Goal: Transaction & Acquisition: Purchase product/service

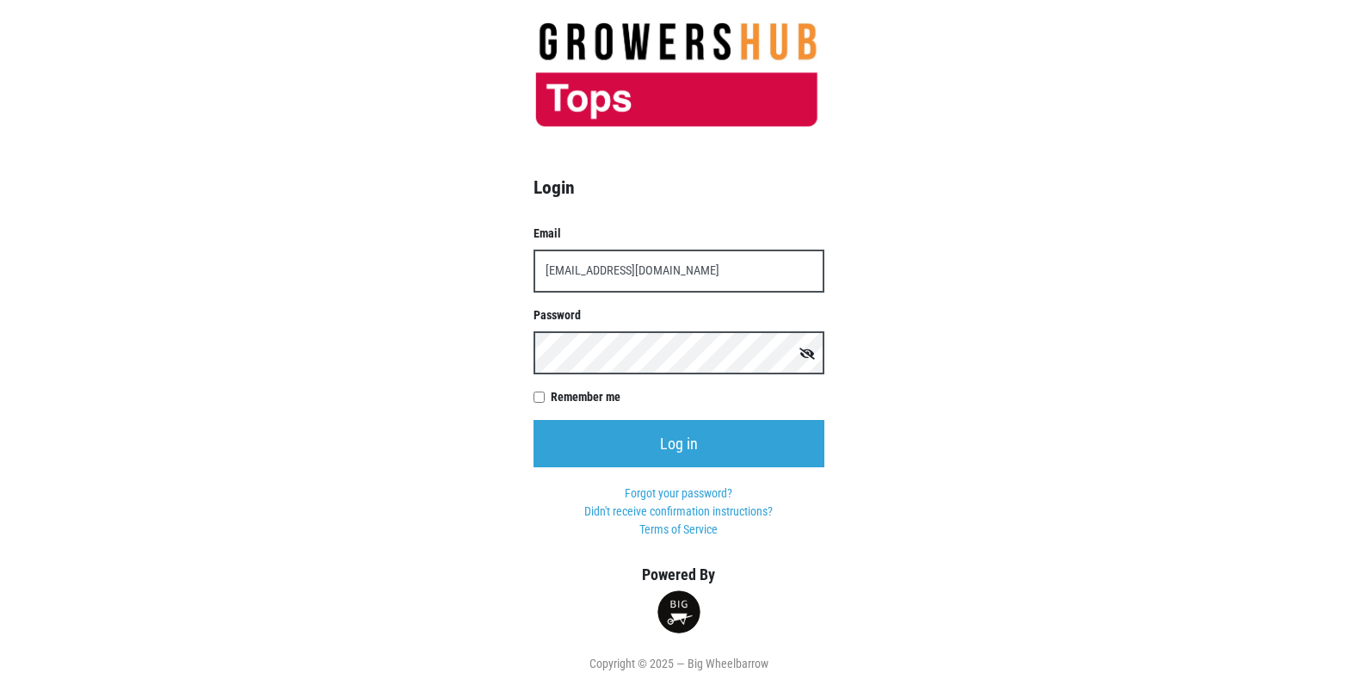
type input "[EMAIL_ADDRESS][DOMAIN_NAME]"
click at [533, 420] on input "Log in" at bounding box center [678, 443] width 291 height 47
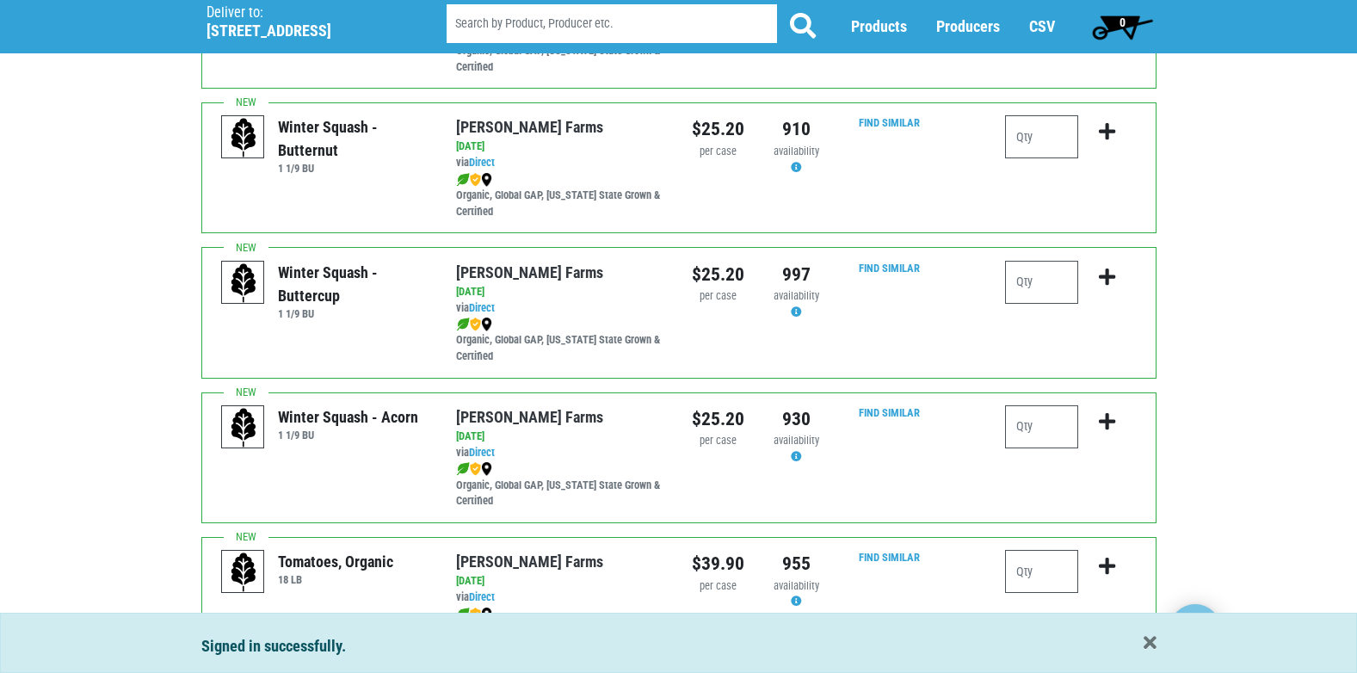
scroll to position [430, 0]
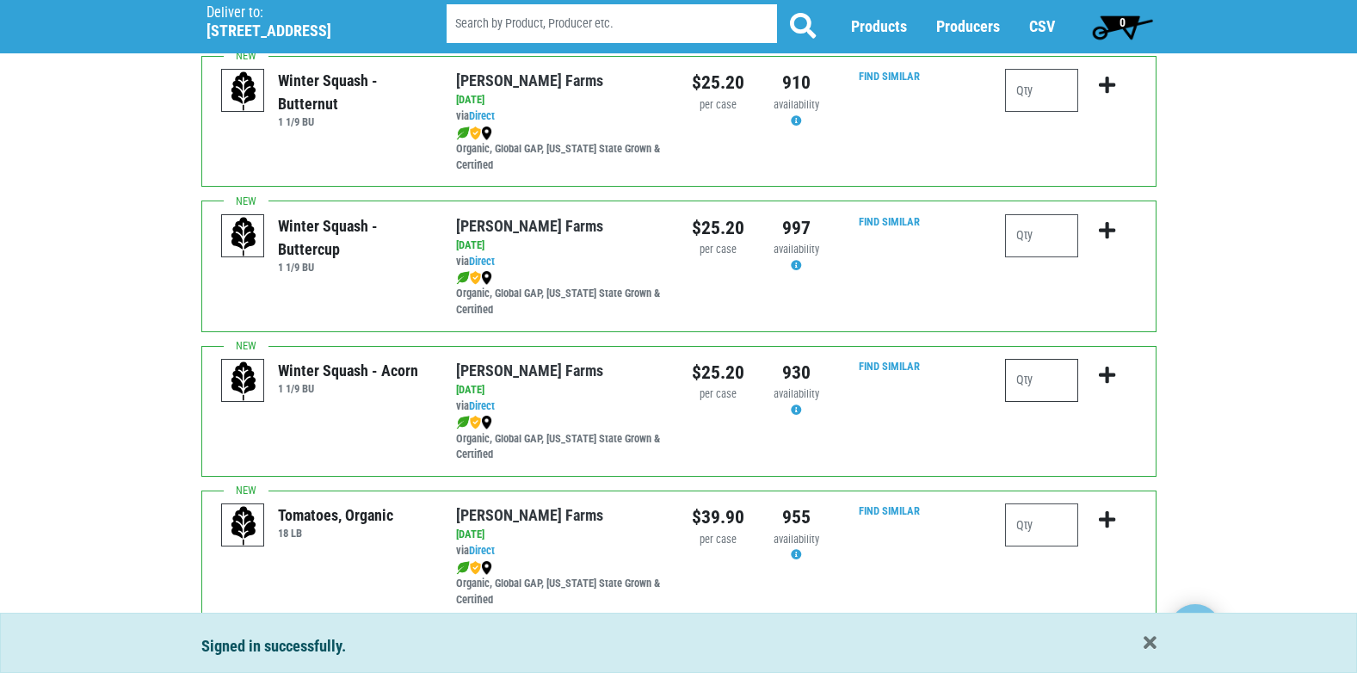
click at [1063, 384] on input "number" at bounding box center [1041, 380] width 73 height 43
type input "1"
click at [1105, 373] on icon "submit" at bounding box center [1107, 375] width 16 height 19
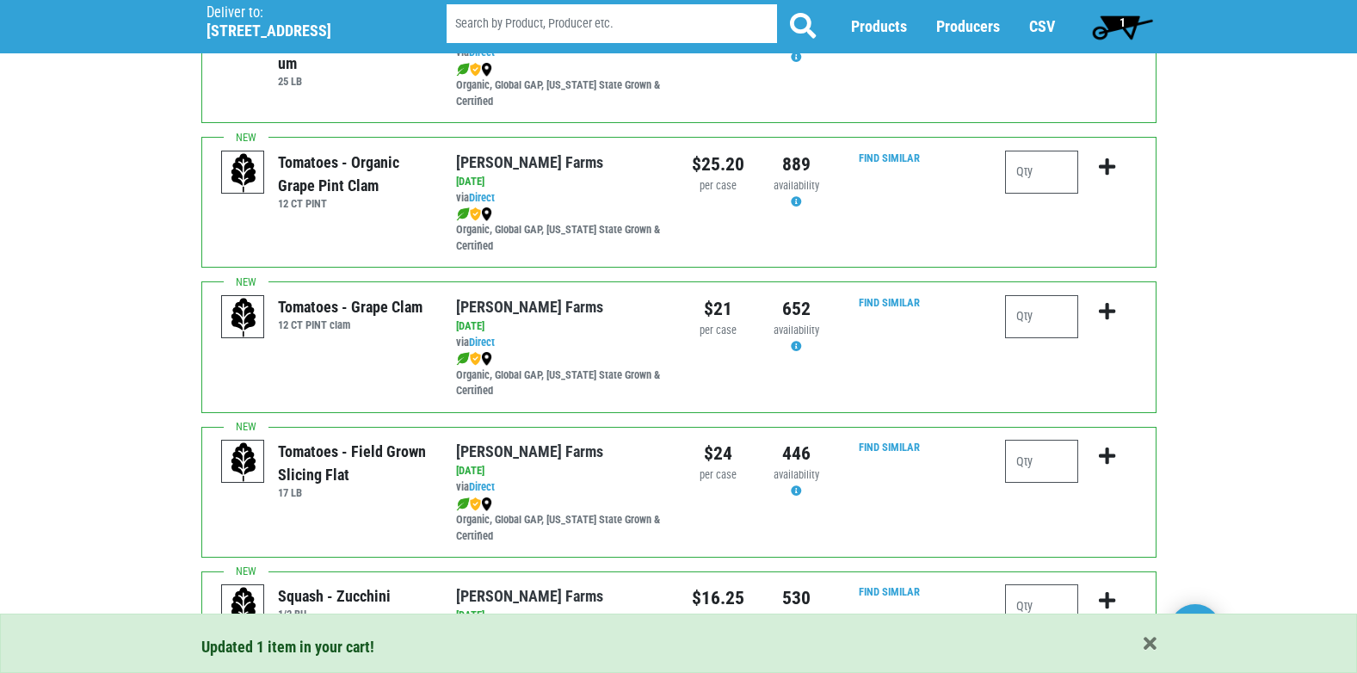
scroll to position [1118, 0]
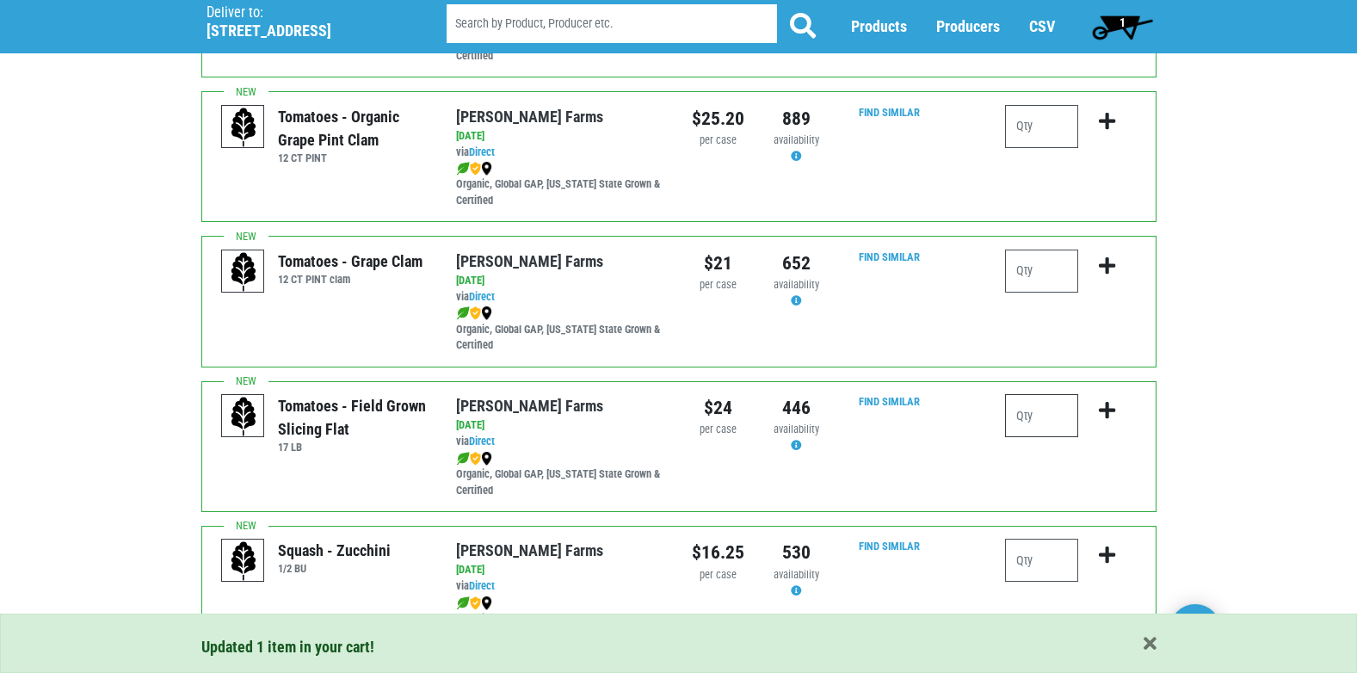
click at [1044, 426] on input "number" at bounding box center [1041, 415] width 73 height 43
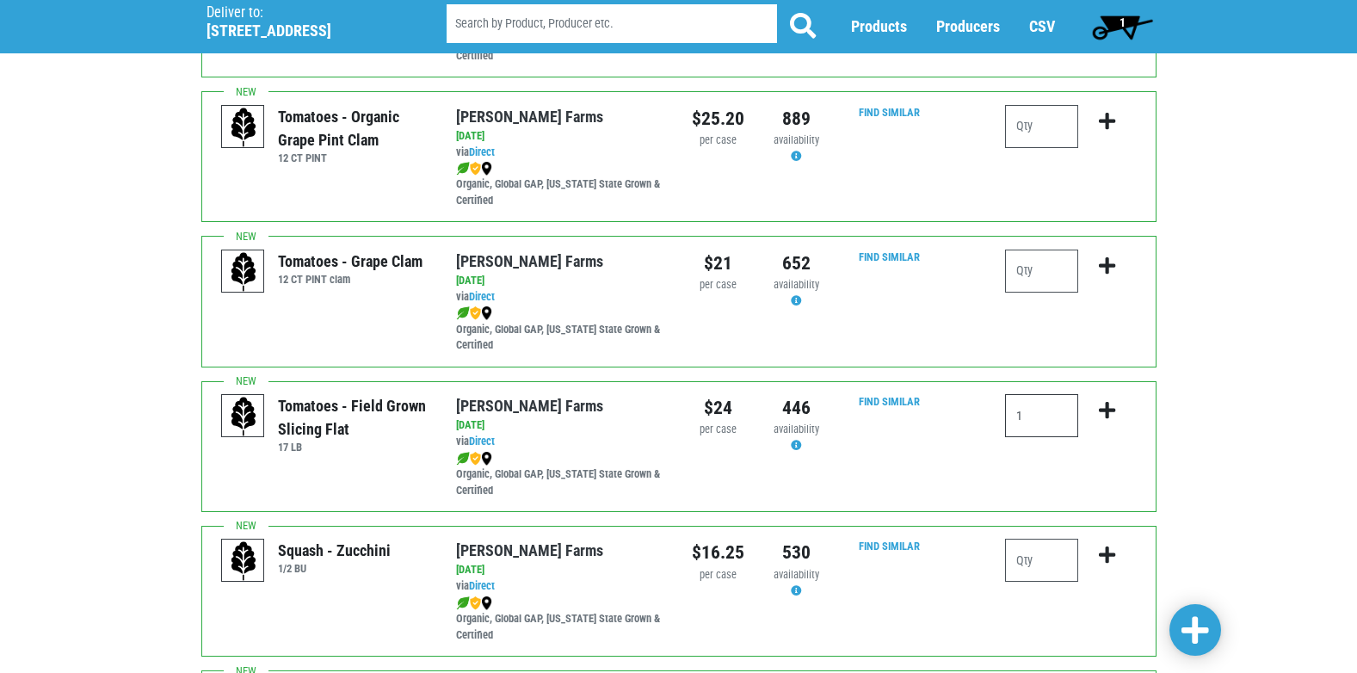
type input "1"
click at [1107, 405] on icon "submit" at bounding box center [1107, 410] width 16 height 19
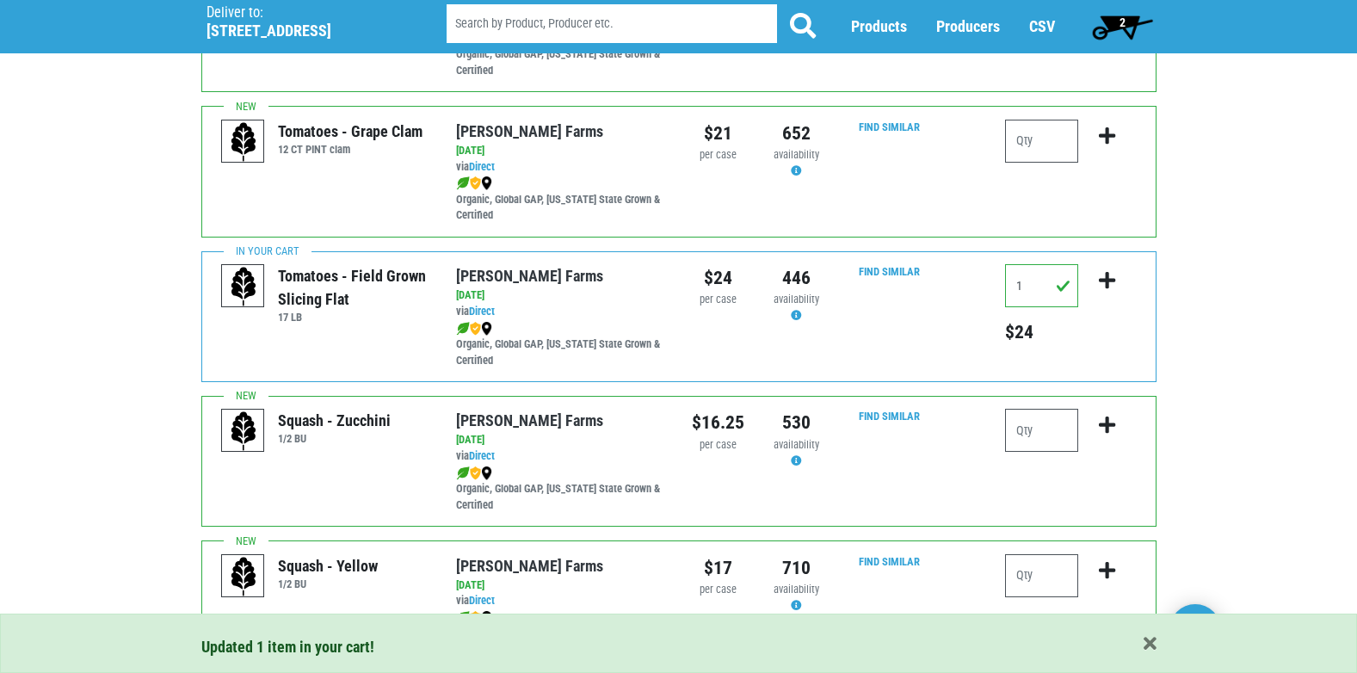
scroll to position [1290, 0]
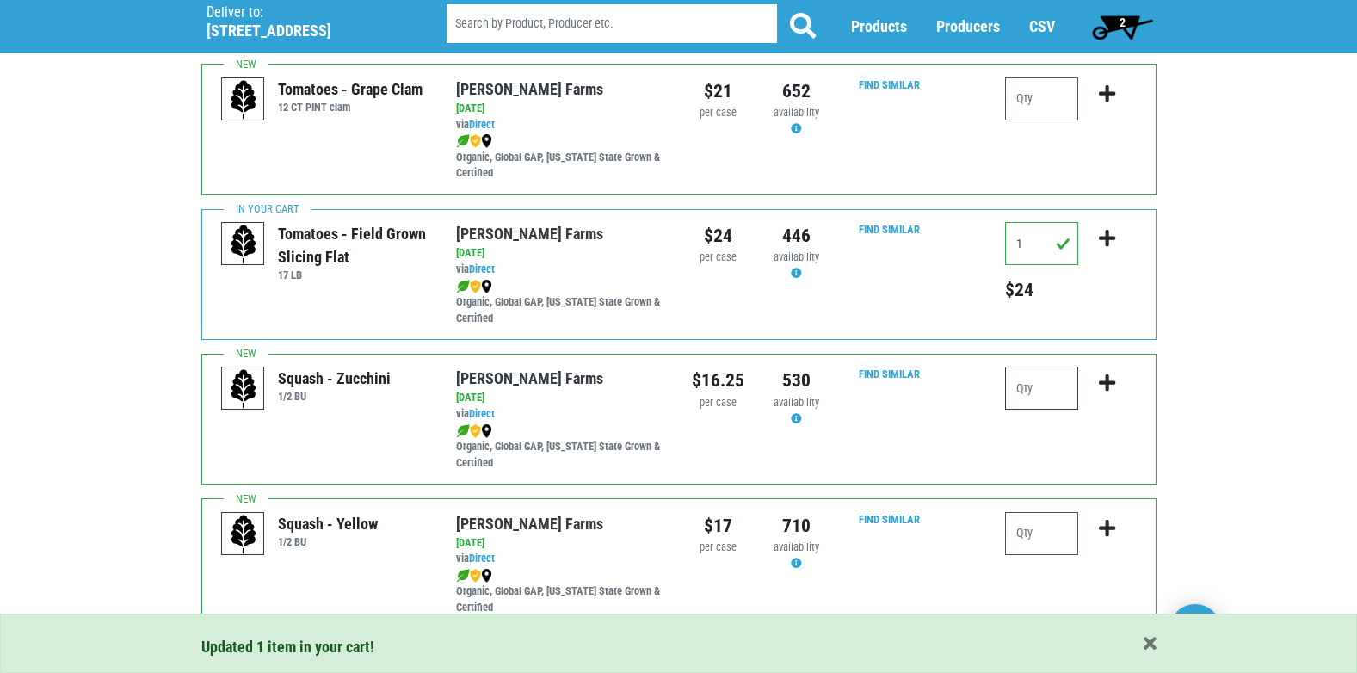
click at [1040, 389] on input "number" at bounding box center [1041, 387] width 73 height 43
type input "1"
click at [1108, 382] on icon "submit" at bounding box center [1107, 382] width 16 height 19
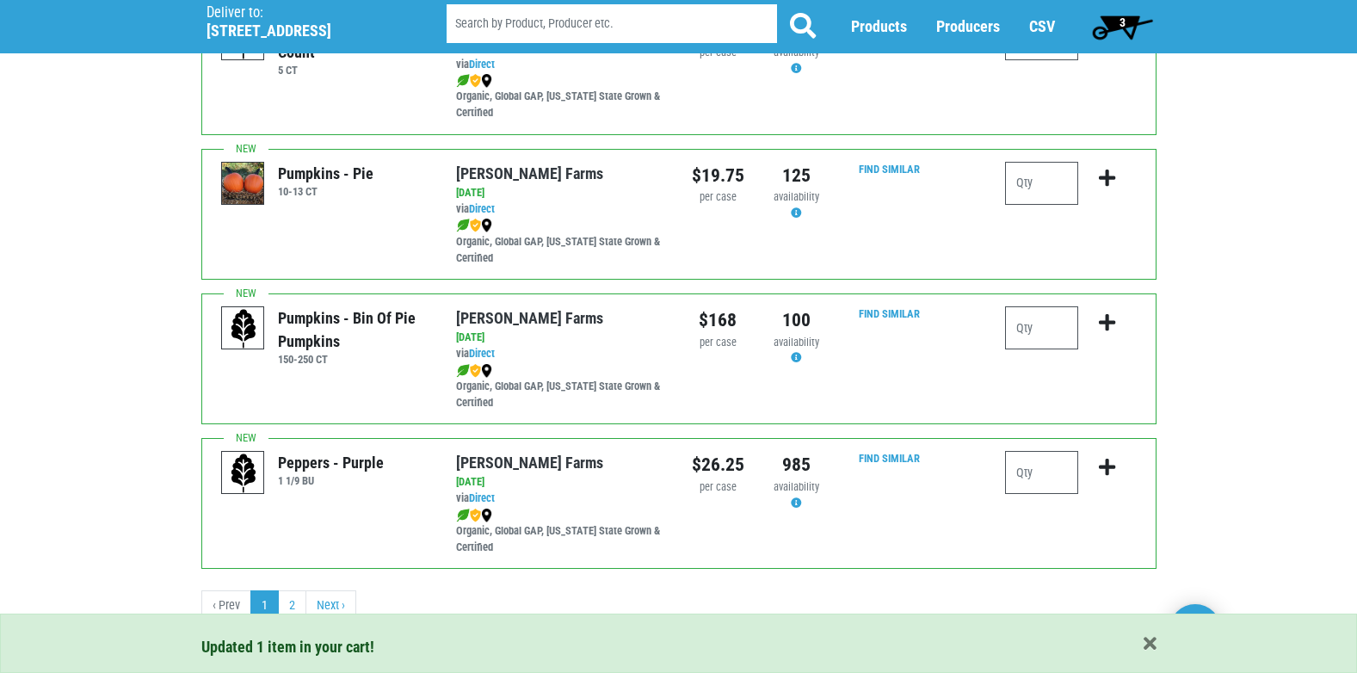
scroll to position [2514, 0]
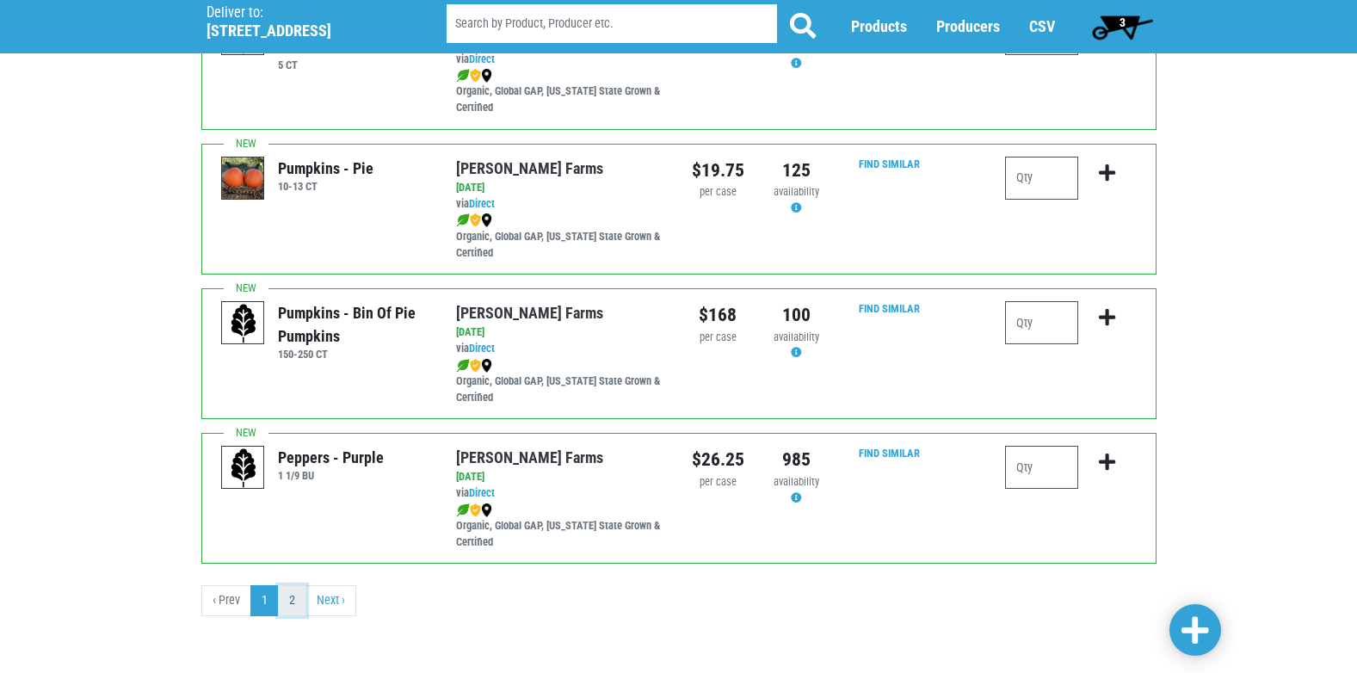
click at [288, 607] on link "2" at bounding box center [292, 600] width 28 height 31
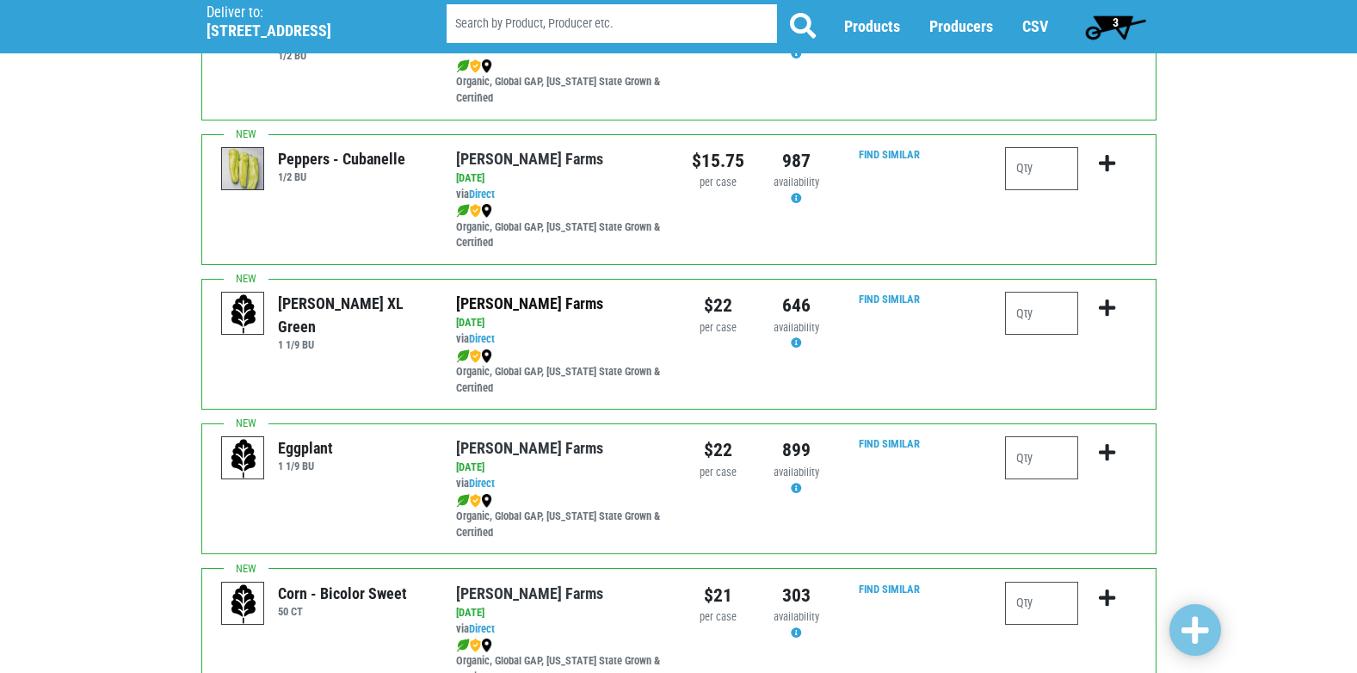
scroll to position [688, 0]
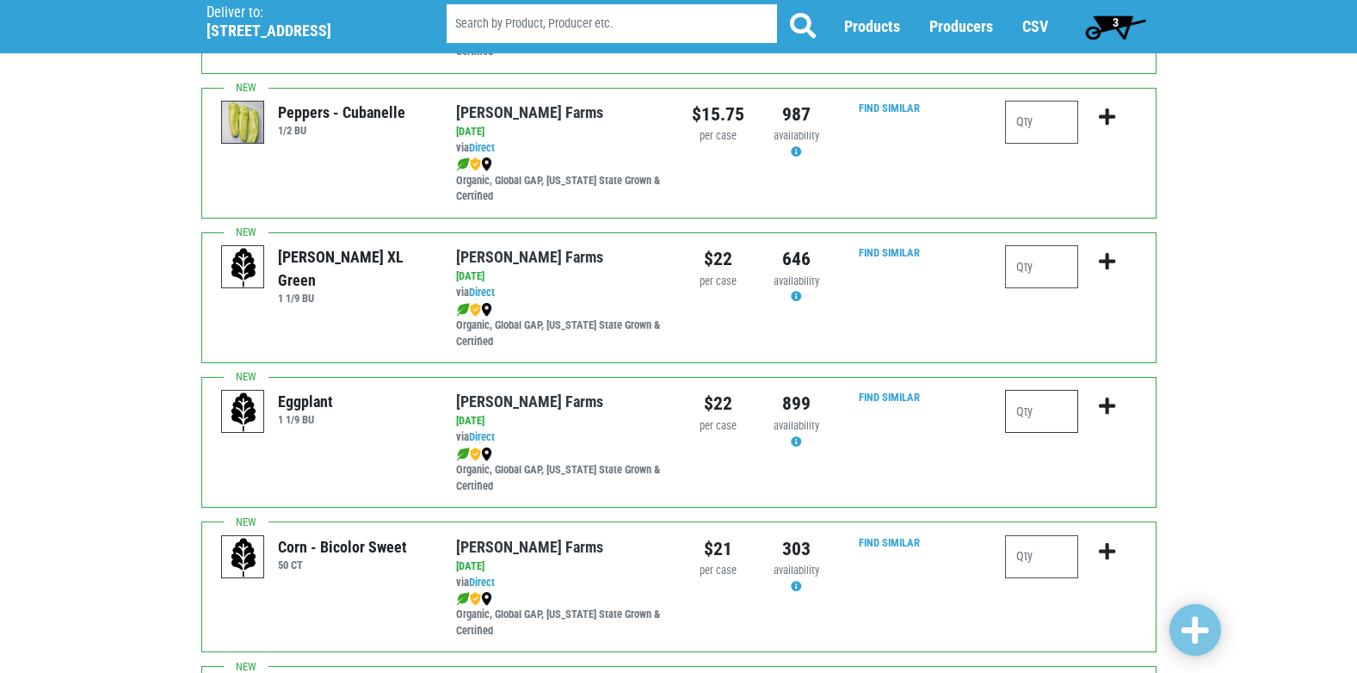
click at [1045, 404] on input "number" at bounding box center [1041, 411] width 73 height 43
type input "1"
click at [1108, 407] on icon "submit" at bounding box center [1107, 406] width 16 height 19
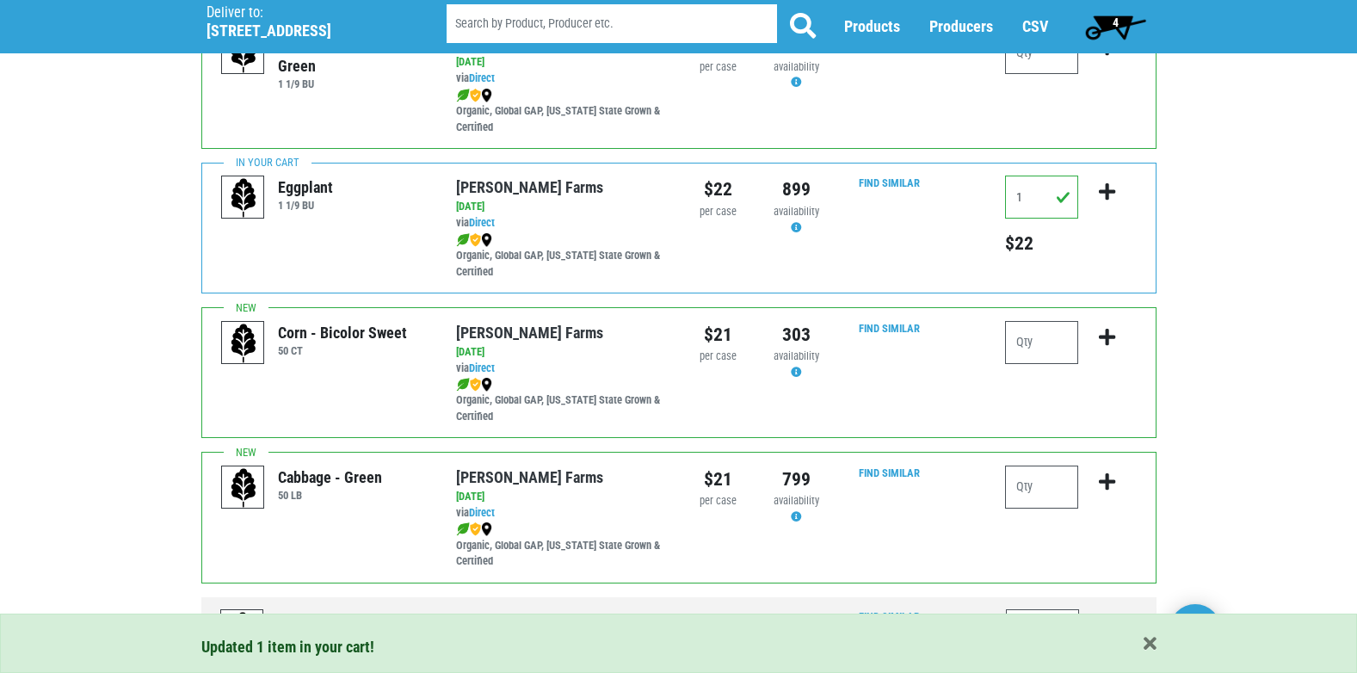
scroll to position [946, 0]
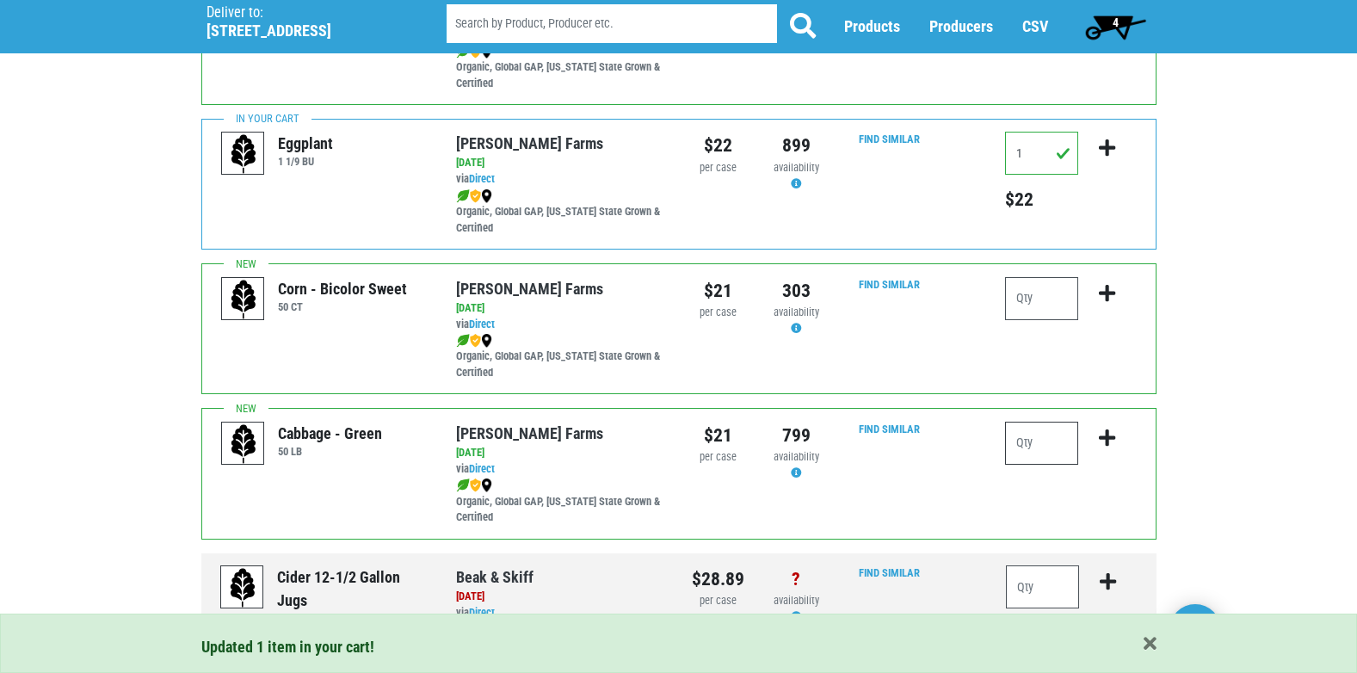
click at [1056, 447] on input "number" at bounding box center [1041, 443] width 73 height 43
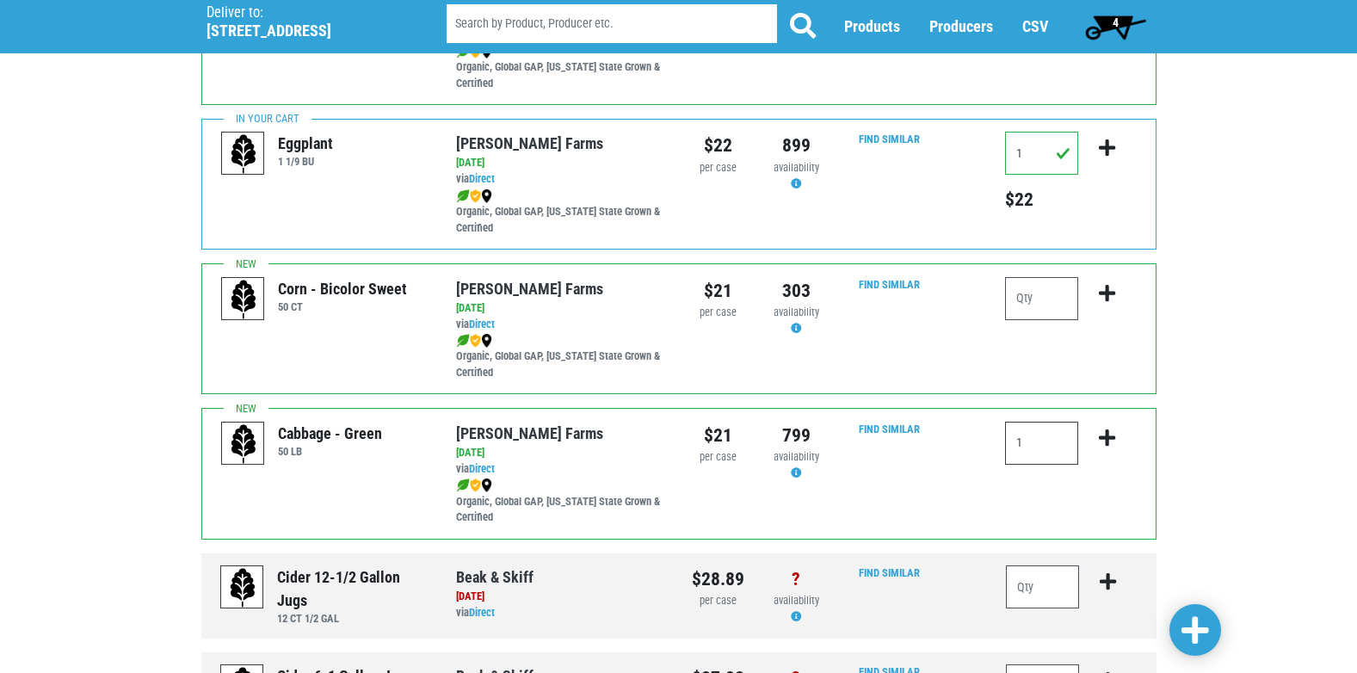
type input "1"
click at [1103, 437] on icon "submit" at bounding box center [1107, 437] width 16 height 19
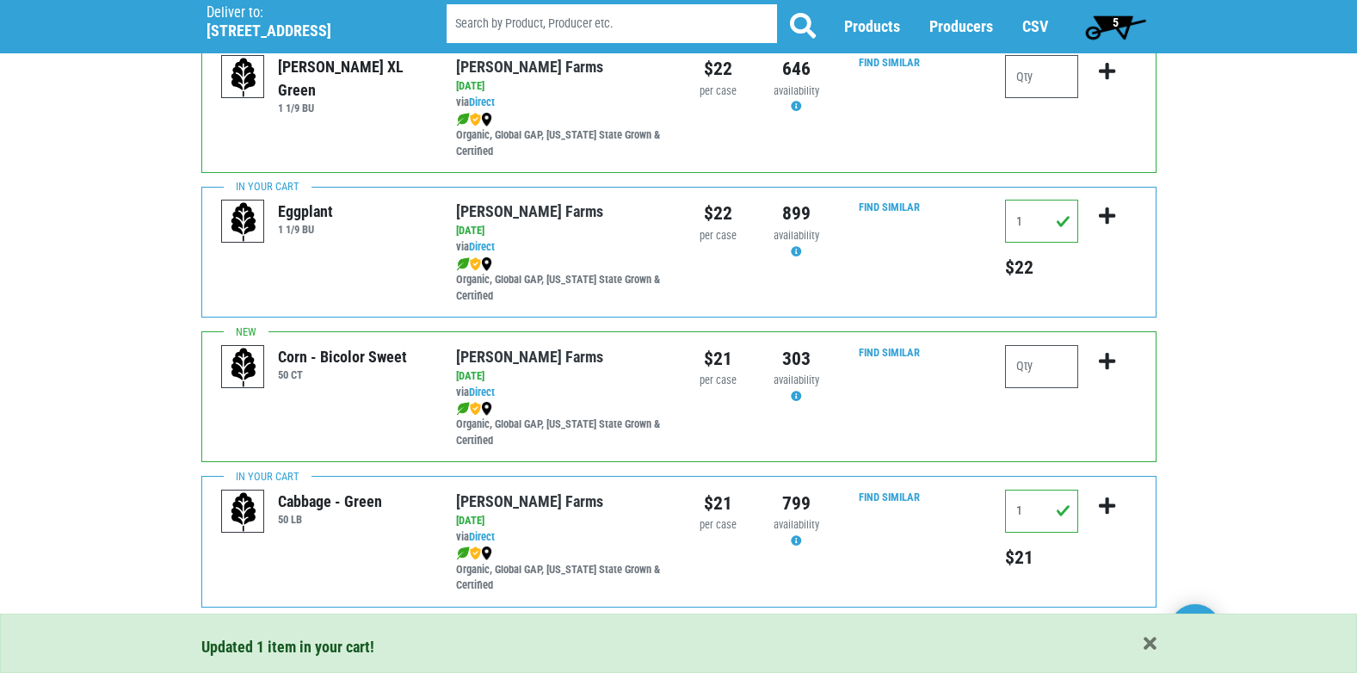
scroll to position [862, 0]
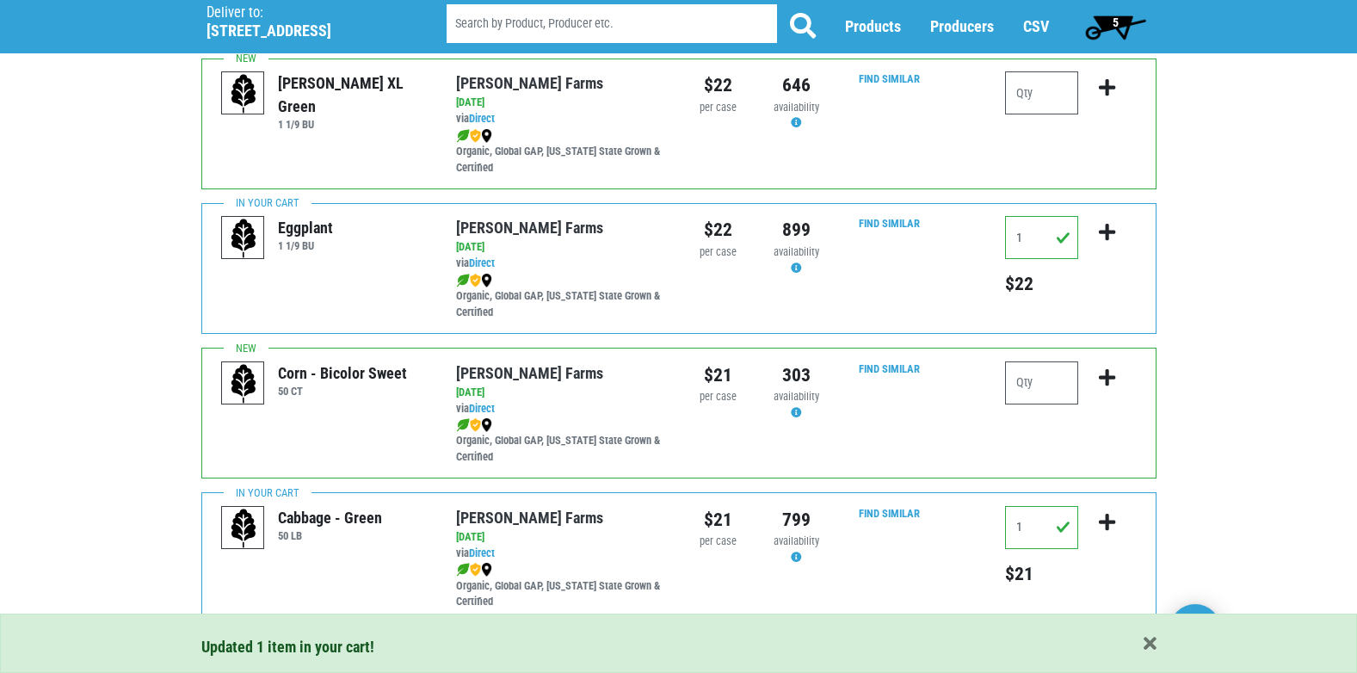
click at [1101, 22] on span "5" at bounding box center [1115, 26] width 77 height 34
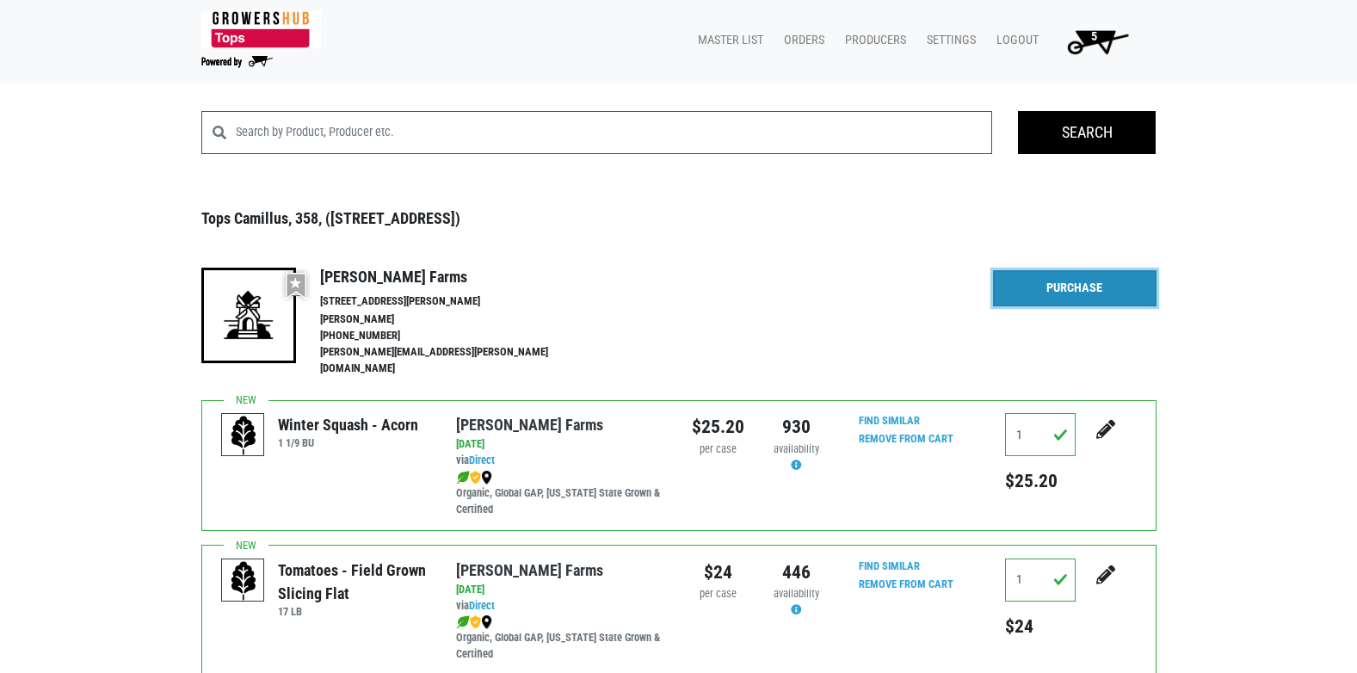
click at [1061, 293] on link "Purchase" at bounding box center [1074, 288] width 163 height 36
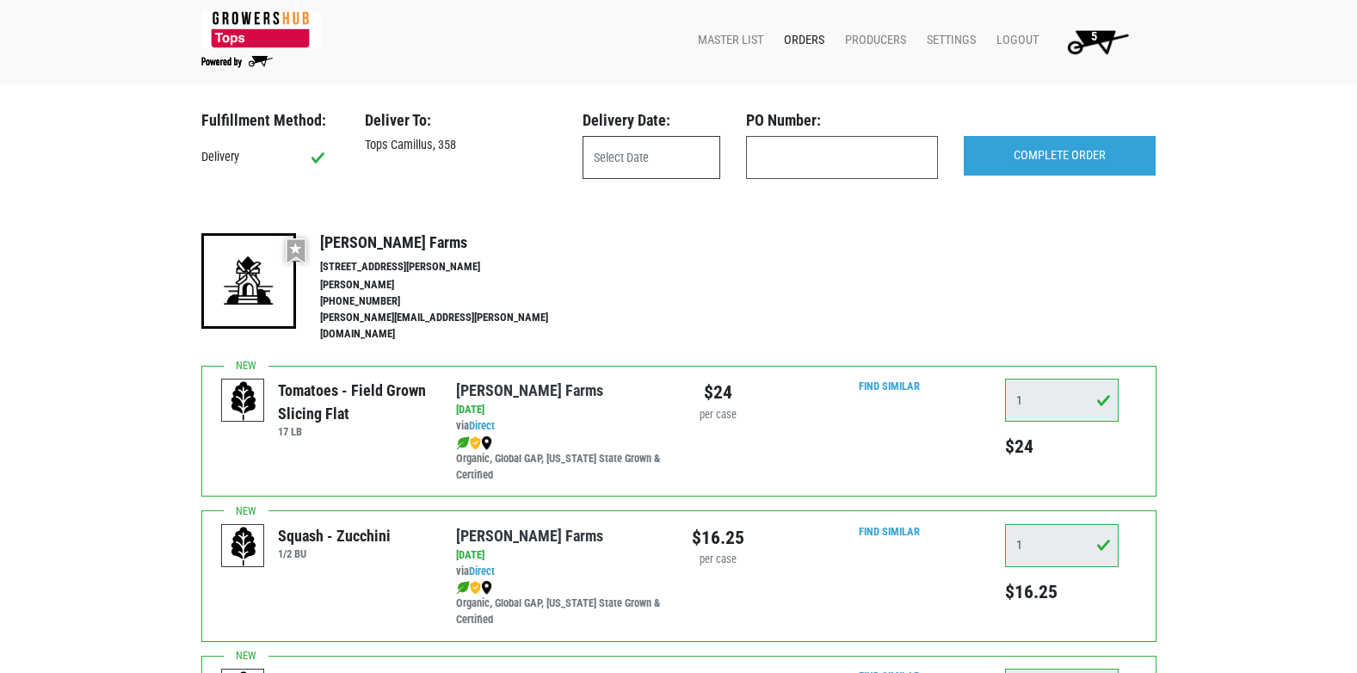
click at [652, 166] on input "text" at bounding box center [651, 157] width 138 height 43
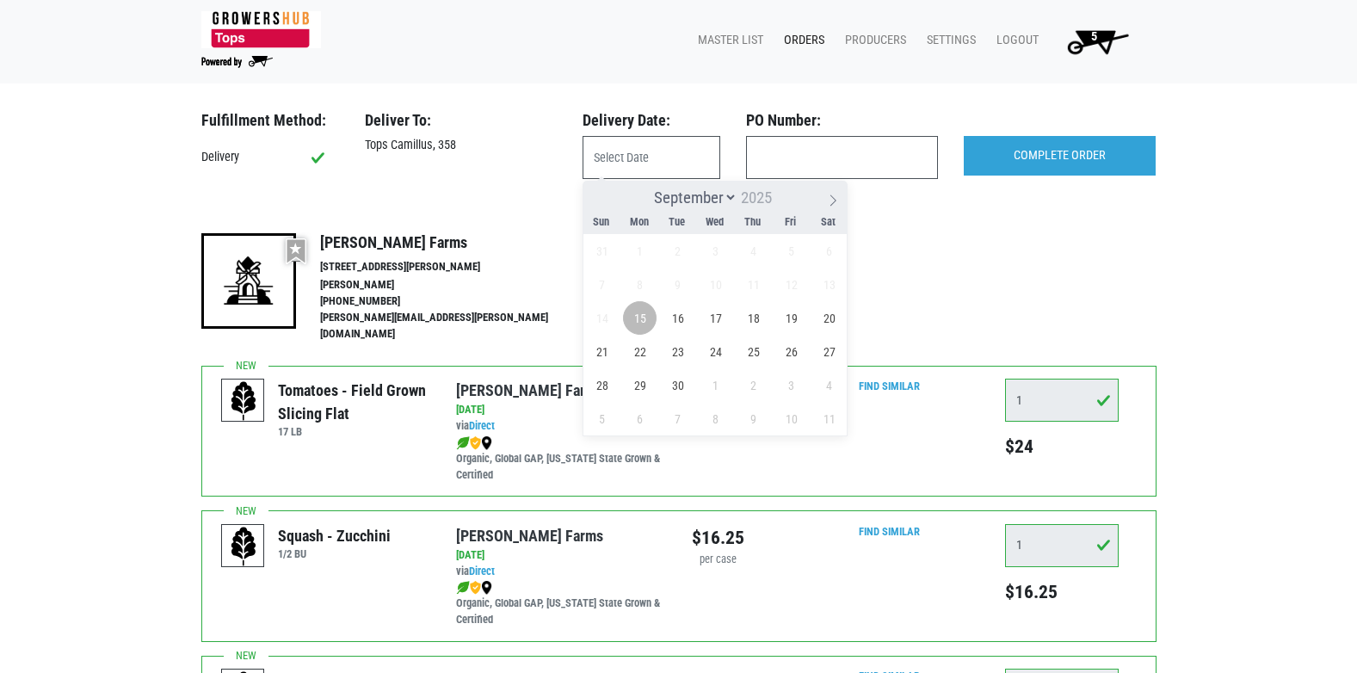
click at [644, 320] on span "15" at bounding box center [640, 318] width 34 height 34
type input "2025-09-15"
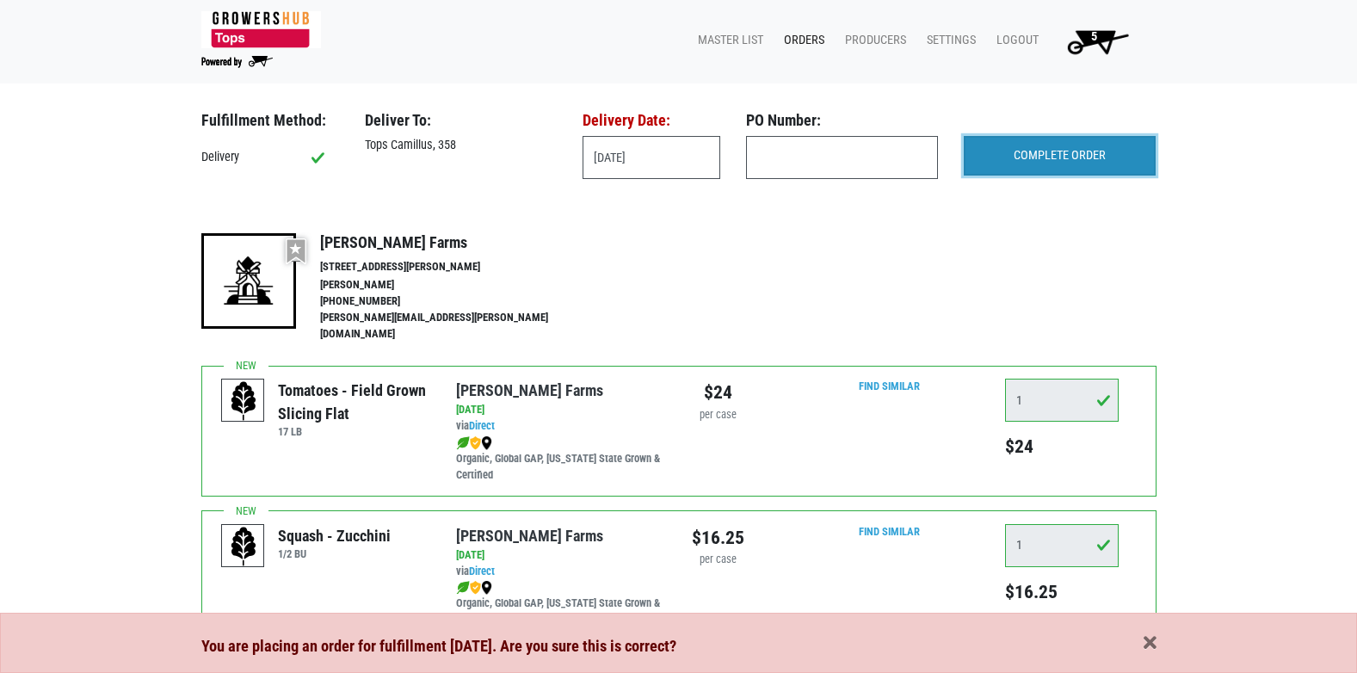
click at [1095, 155] on input "COMPLETE ORDER" at bounding box center [1060, 156] width 192 height 40
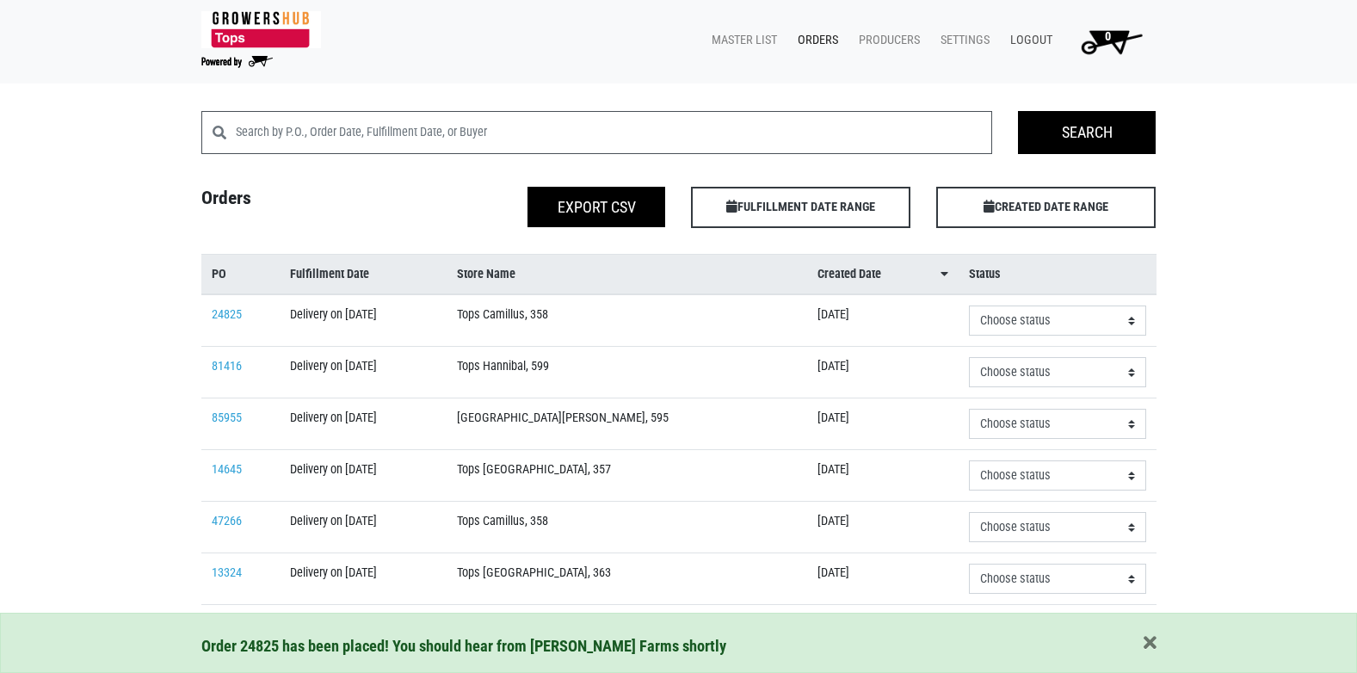
click at [1026, 35] on link "Logout" at bounding box center [1027, 40] width 63 height 33
